Goal: Task Accomplishment & Management: Manage account settings

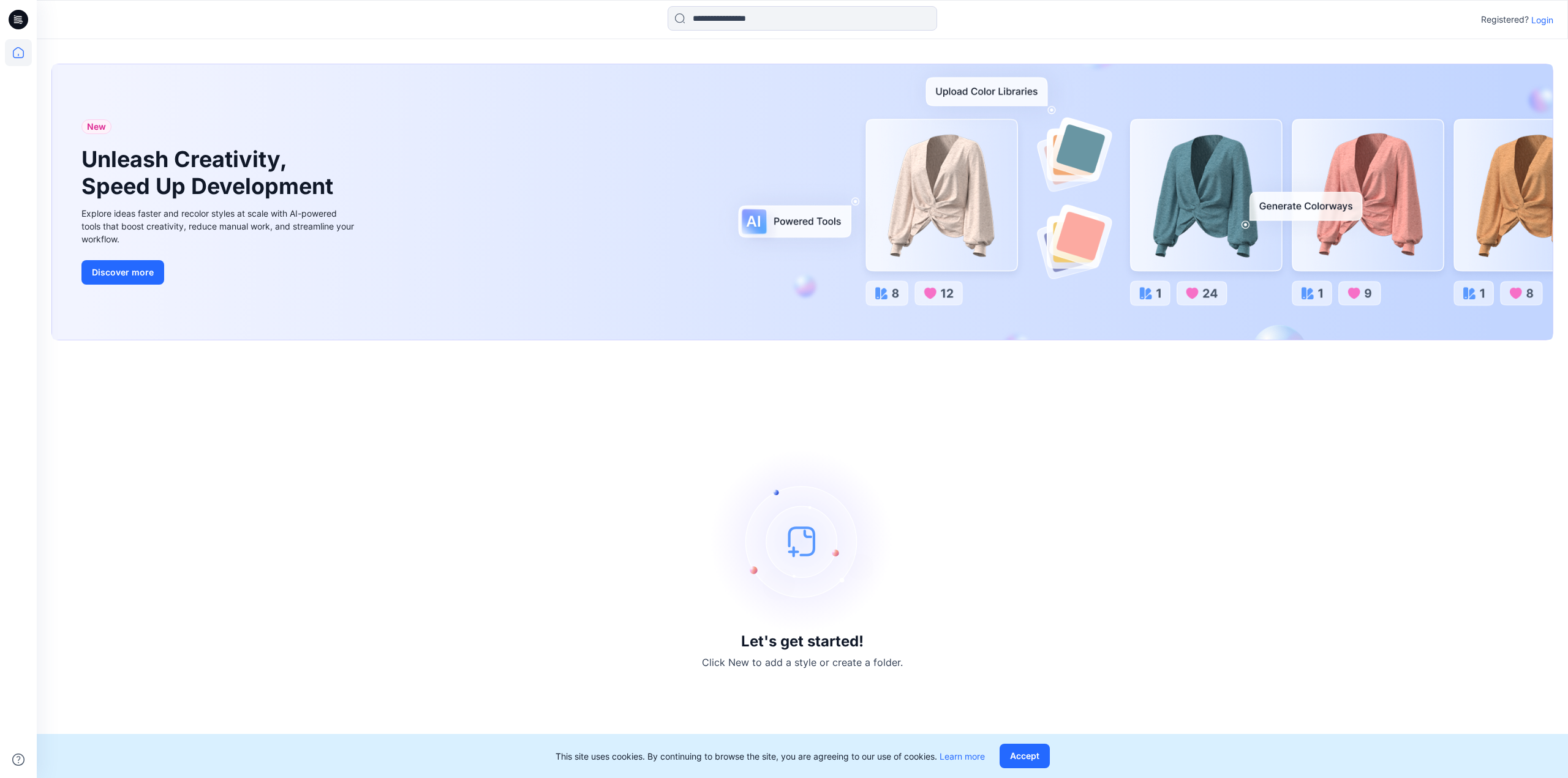
click at [1543, 21] on p "Login" at bounding box center [1542, 20] width 22 height 13
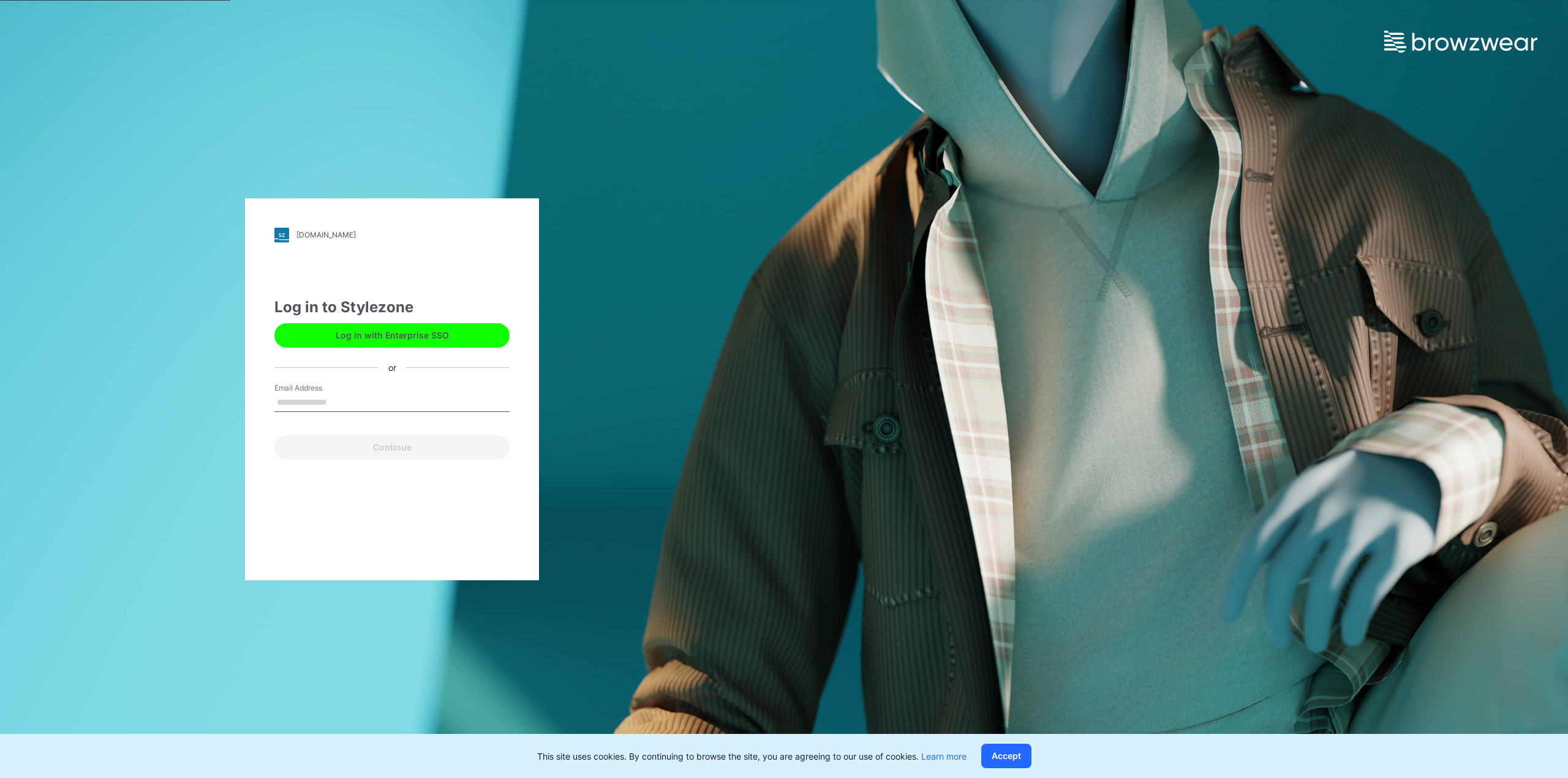
click at [344, 399] on input "Email Address" at bounding box center [392, 403] width 235 height 19
type input "**********"
click at [343, 446] on button "Continue" at bounding box center [392, 447] width 235 height 24
